Goal: Task Accomplishment & Management: Use online tool/utility

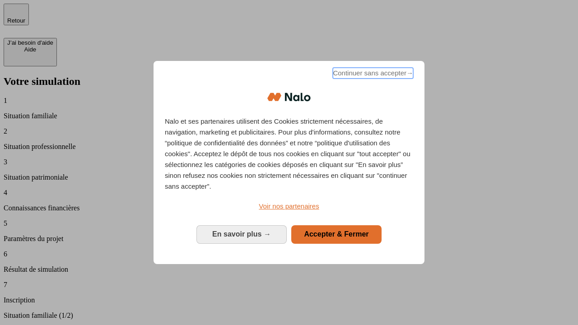
click at [372, 74] on span "Continuer sans accepter →" at bounding box center [373, 73] width 80 height 11
